Goal: Task Accomplishment & Management: Complete application form

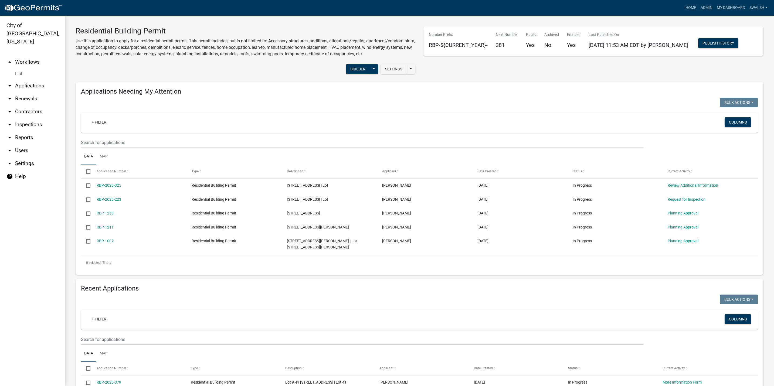
click at [35, 56] on link "arrow_drop_up Workflows" at bounding box center [32, 62] width 65 height 13
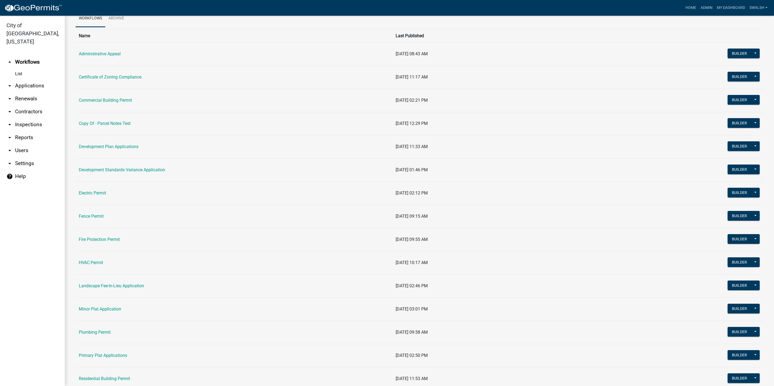
scroll to position [40, 0]
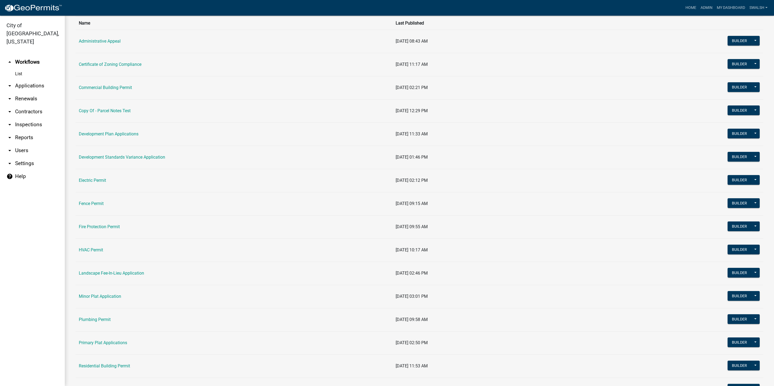
click at [113, 371] on td "Residential Building Permit" at bounding box center [234, 366] width 317 height 23
click at [112, 368] on link "Residential Building Permit" at bounding box center [104, 366] width 51 height 5
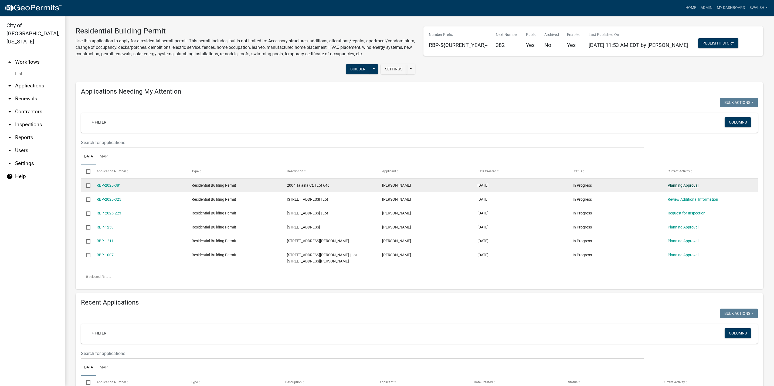
click at [679, 188] on link "Planning Approval" at bounding box center [683, 185] width 31 height 4
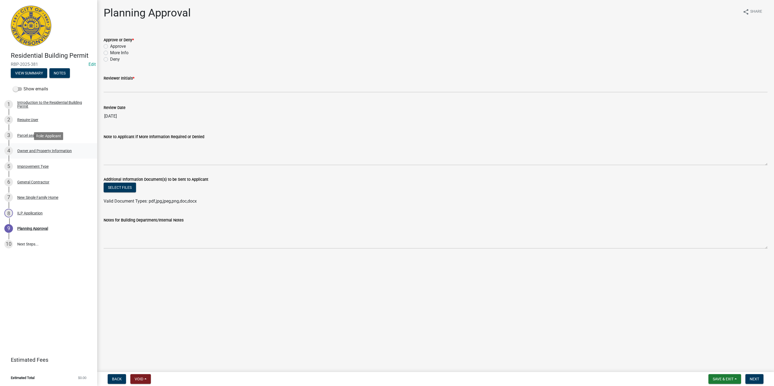
click at [39, 147] on div "4 Owner and Property Information" at bounding box center [46, 151] width 84 height 9
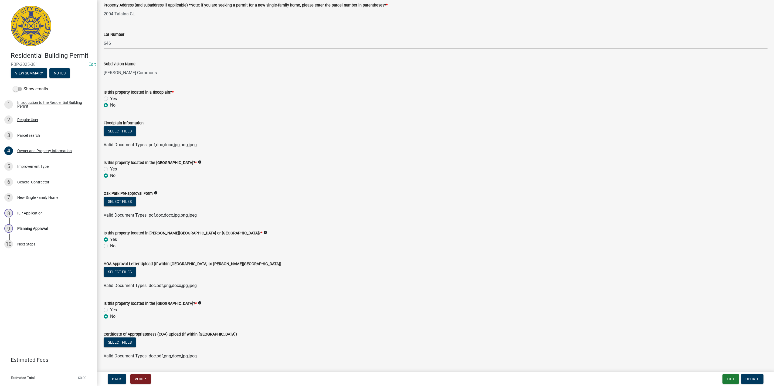
scroll to position [313, 0]
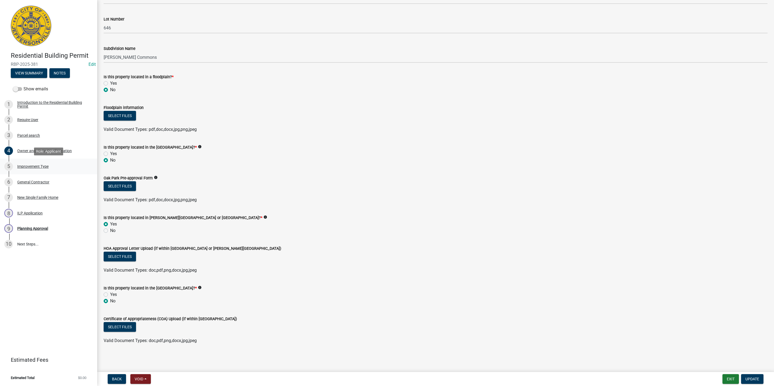
click at [36, 165] on div "Improvement Type" at bounding box center [32, 167] width 31 height 4
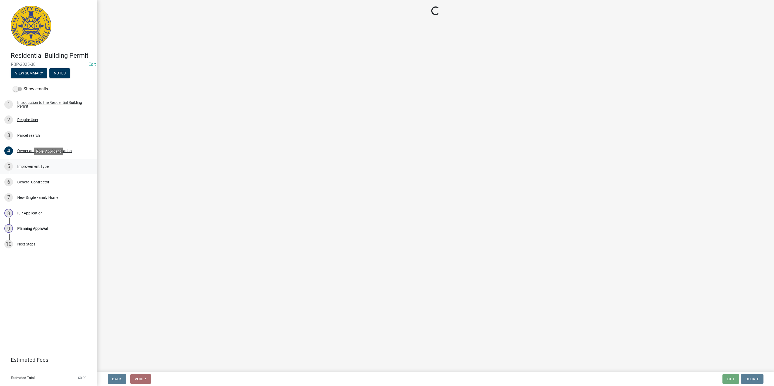
scroll to position [0, 0]
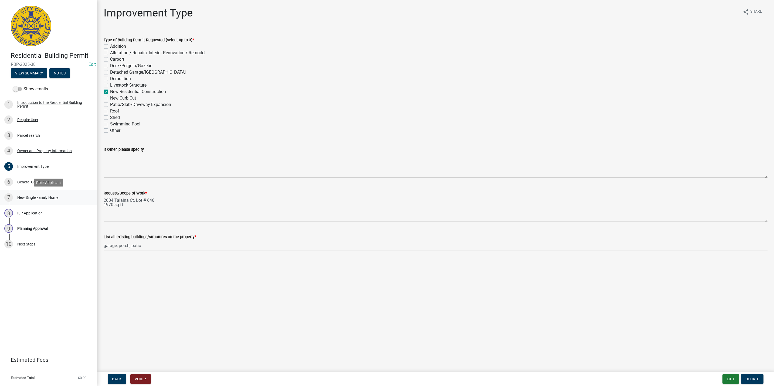
click at [50, 199] on div "New Single Family Home" at bounding box center [37, 198] width 41 height 4
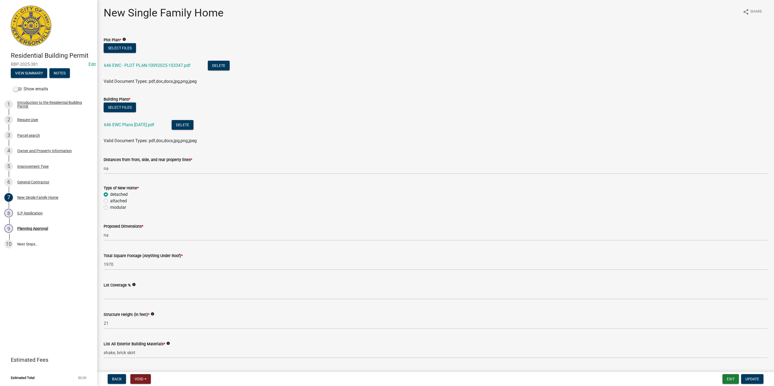
click at [139, 62] on div "646 EWC - PLOT PLAN-10092025-103347.pdf" at bounding box center [151, 66] width 95 height 11
click at [138, 64] on link "646 EWC - PLOT PLAN-10092025-103347.pdf" at bounding box center [147, 65] width 87 height 5
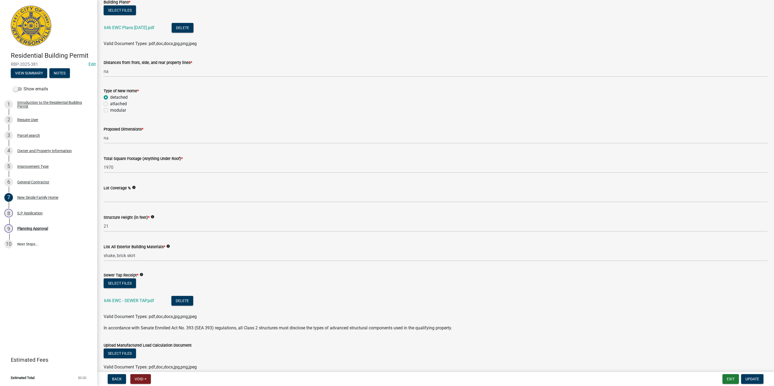
scroll to position [8, 0]
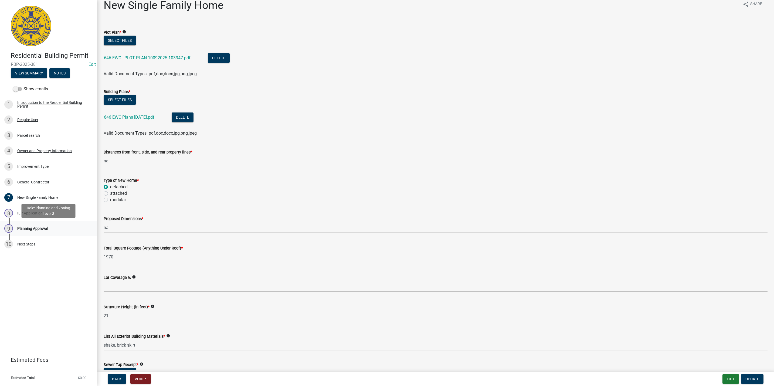
click at [32, 229] on div "Planning Approval" at bounding box center [32, 229] width 31 height 4
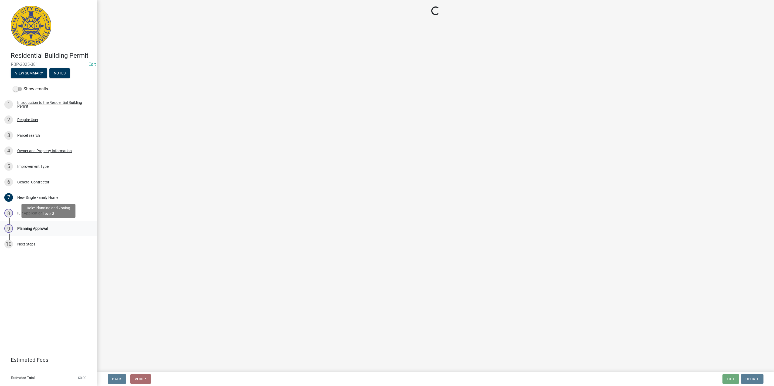
scroll to position [0, 0]
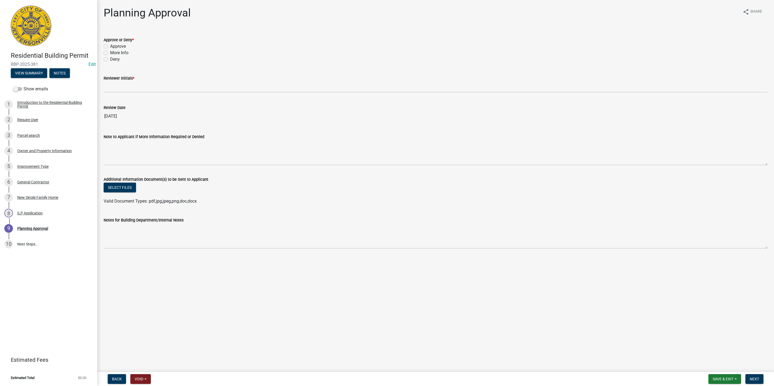
click at [113, 46] on label "Approve" at bounding box center [118, 46] width 16 height 6
click at [113, 46] on input "Approve" at bounding box center [112, 45] width 4 height 4
radio input "true"
click at [123, 75] on div "Reviewer Initials *" at bounding box center [436, 79] width 664 height 25
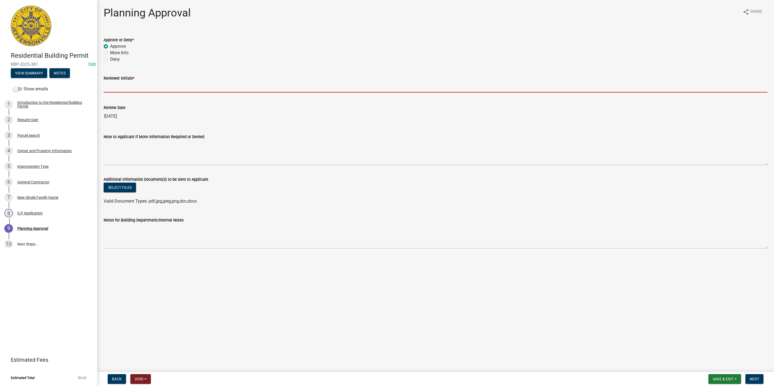
click at [124, 85] on input "Reviewer Initials *" at bounding box center [436, 87] width 664 height 11
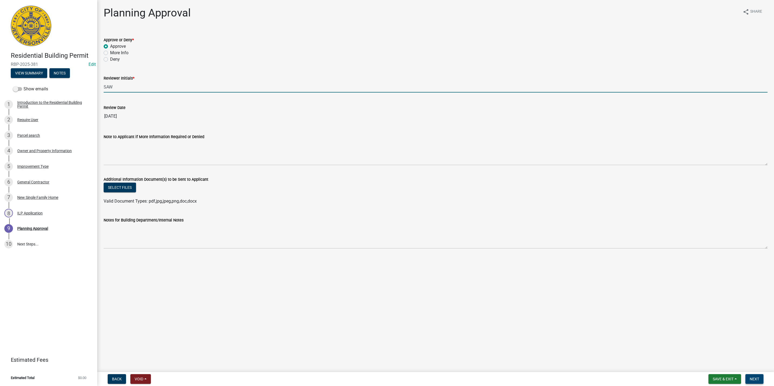
type input "SAW"
click at [757, 378] on span "Next" at bounding box center [754, 379] width 9 height 4
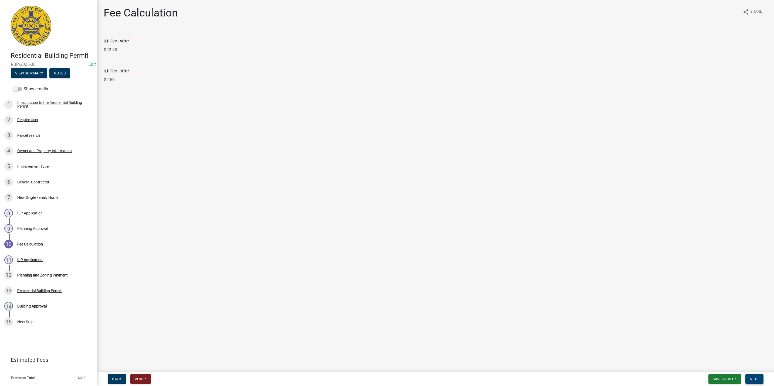
click at [755, 376] on button "Next" at bounding box center [755, 379] width 18 height 10
select select "3: 3"
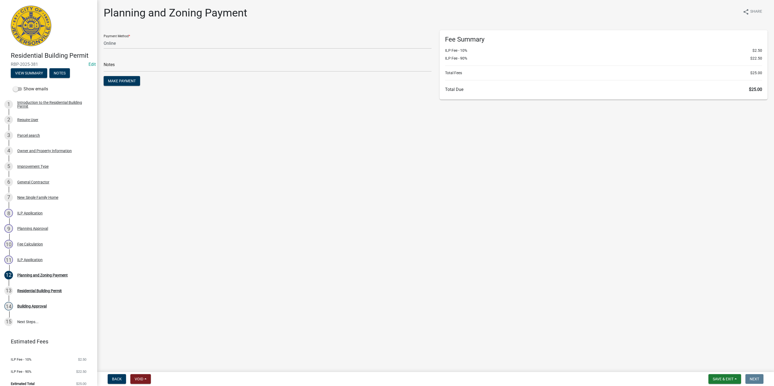
click at [706, 377] on form "Save & Exit Save Save & Exit Next" at bounding box center [735, 379] width 59 height 10
click at [713, 378] on span "Save & Exit" at bounding box center [723, 379] width 21 height 4
click at [712, 367] on button "Save & Exit" at bounding box center [719, 365] width 43 height 13
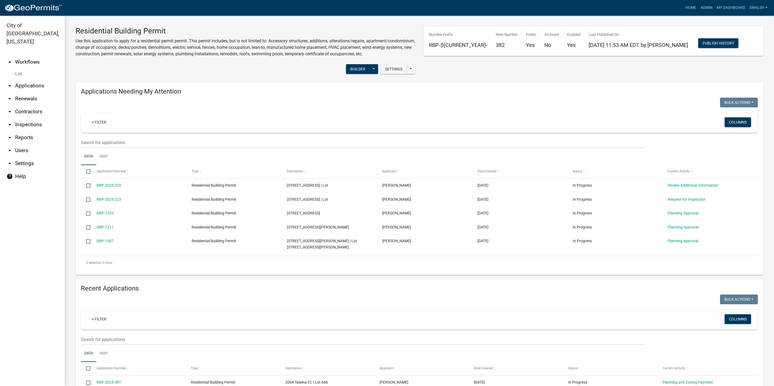
drag, startPoint x: 424, startPoint y: 114, endPoint x: 431, endPoint y: 120, distance: 9.2
click at [424, 109] on div "Bulk Actions Void Expire Lock Withdraw" at bounding box center [590, 103] width 343 height 11
